Goal: Information Seeking & Learning: Check status

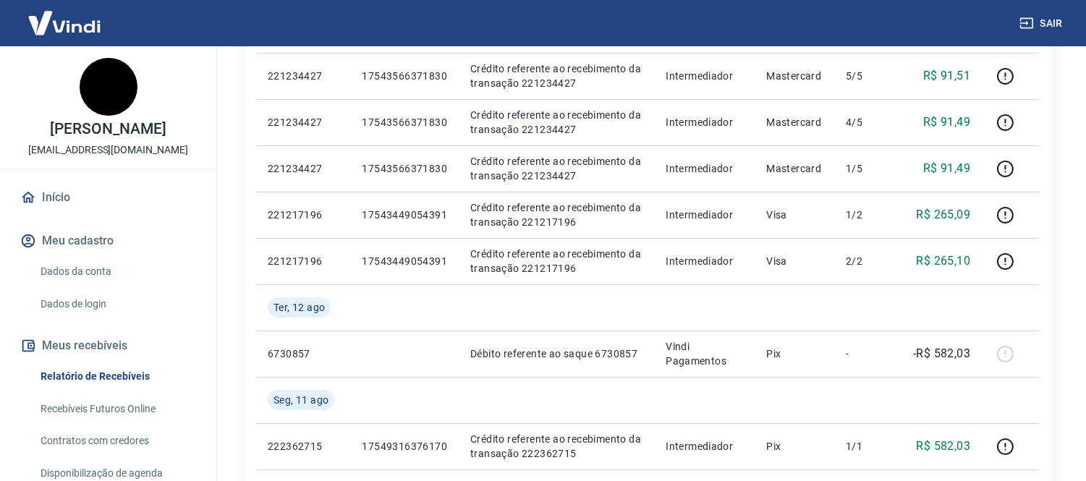
scroll to position [482, 0]
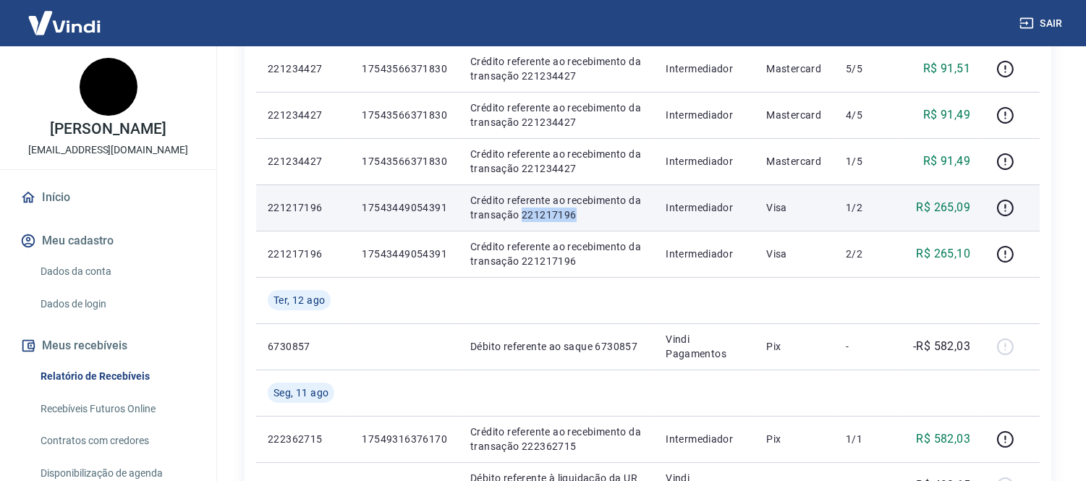
drag, startPoint x: 520, startPoint y: 216, endPoint x: 572, endPoint y: 214, distance: 52.8
click at [572, 214] on p "Crédito referente ao recebimento da transação 221217196" at bounding box center [556, 207] width 172 height 29
copy p "221217196"
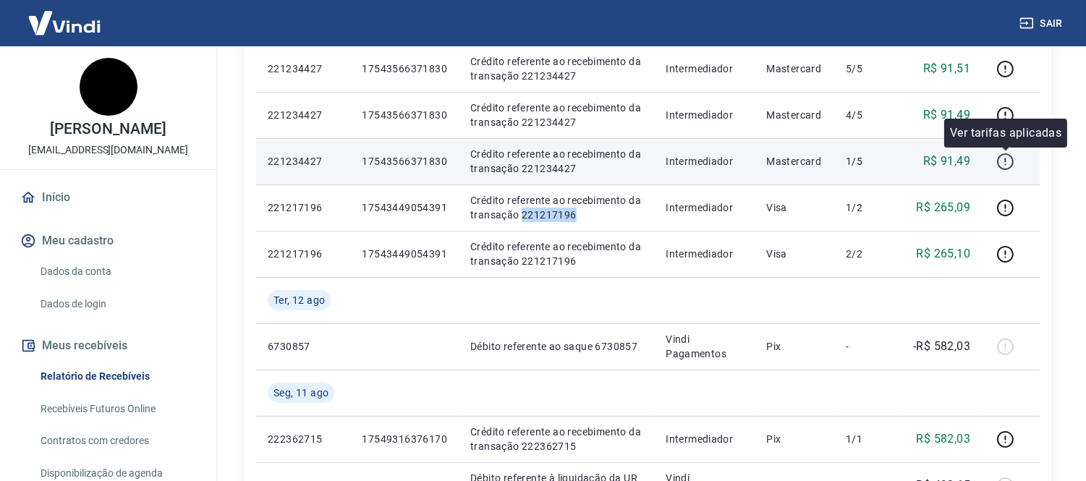
copy p "221217196"
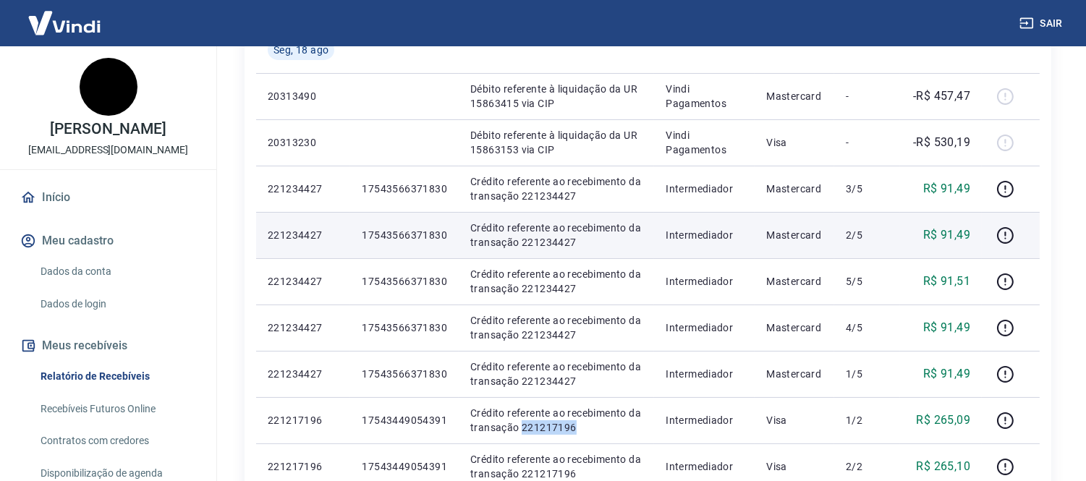
scroll to position [241, 0]
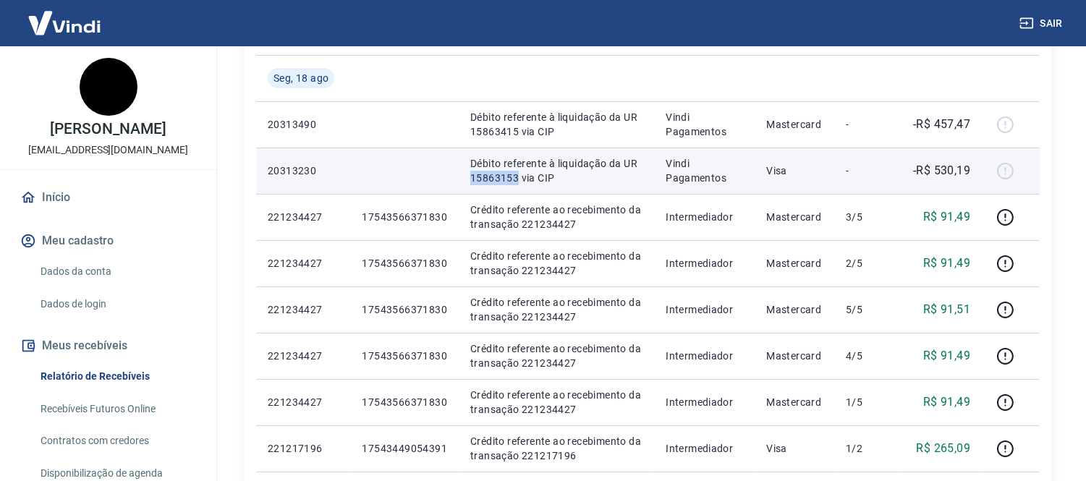
drag, startPoint x: 468, startPoint y: 177, endPoint x: 515, endPoint y: 176, distance: 47.1
click at [515, 176] on p "Débito referente à liquidação da UR 15863153 via CIP" at bounding box center [556, 170] width 172 height 29
copy p "15863153"
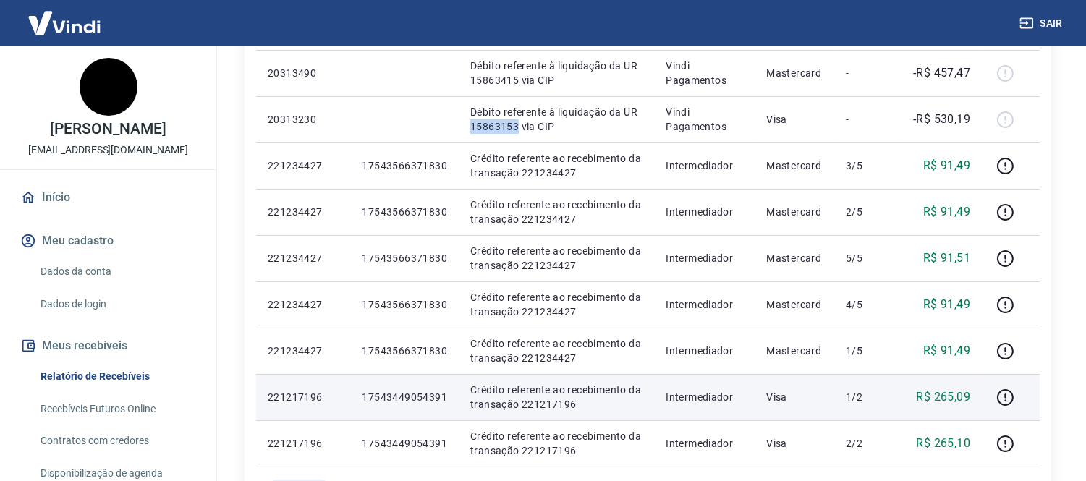
scroll to position [321, 0]
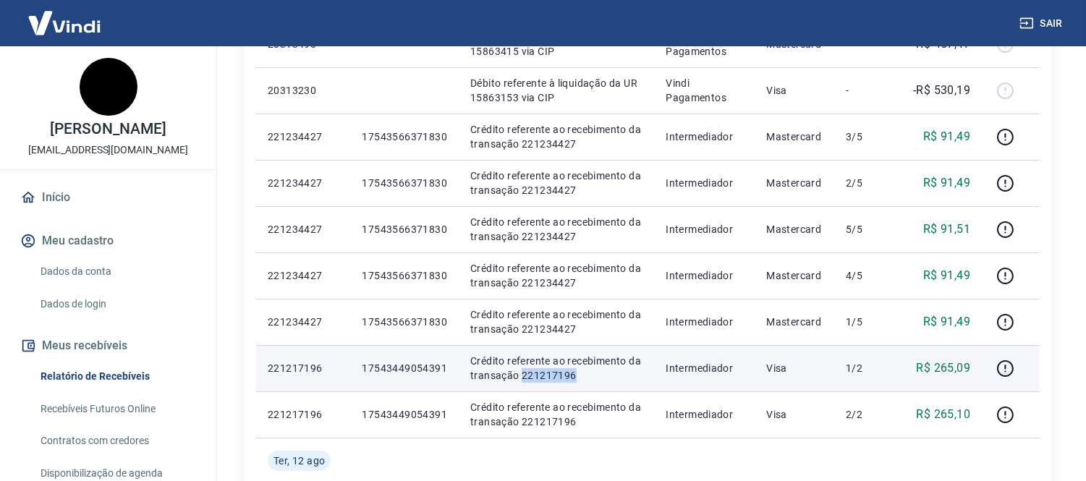
drag, startPoint x: 521, startPoint y: 374, endPoint x: 580, endPoint y: 373, distance: 58.6
click at [580, 373] on p "Crédito referente ao recebimento da transação 221217196" at bounding box center [556, 368] width 172 height 29
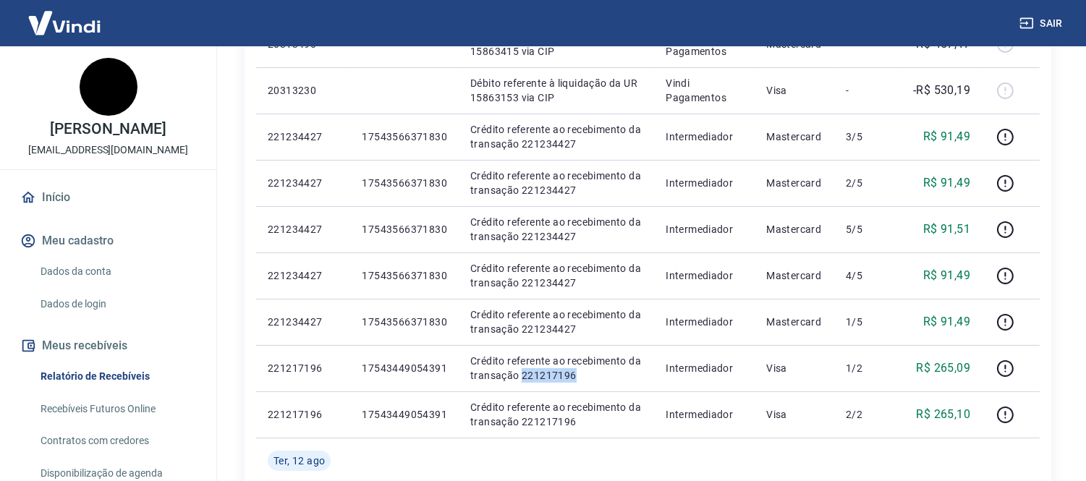
copy p "221217196"
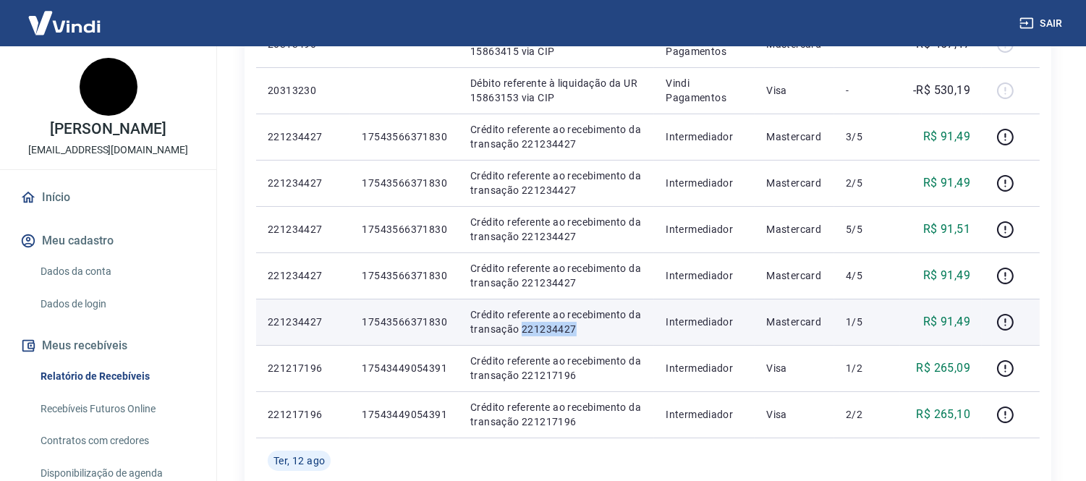
drag, startPoint x: 520, startPoint y: 329, endPoint x: 583, endPoint y: 327, distance: 63.0
click at [583, 327] on p "Crédito referente ao recebimento da transação 221234427" at bounding box center [556, 322] width 172 height 29
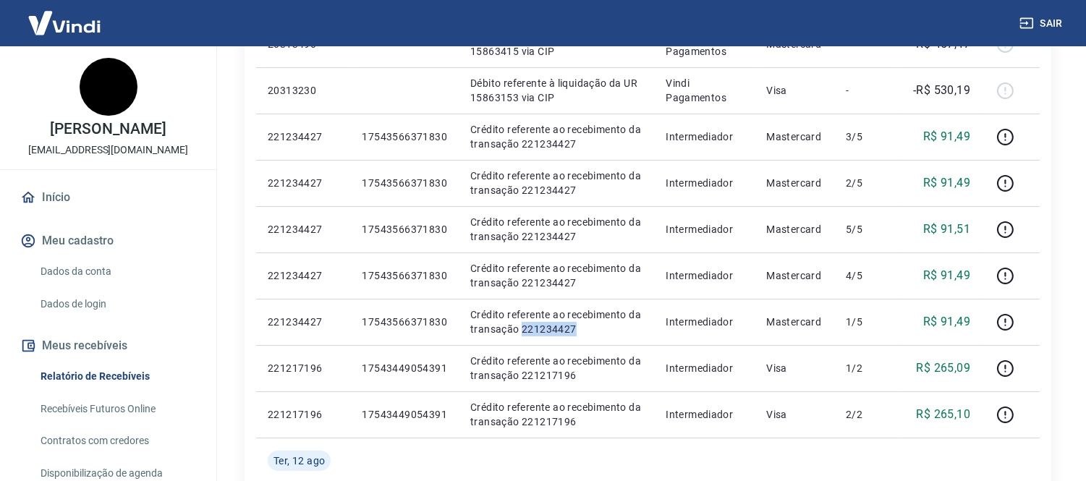
copy p "221234427"
